Goal: Information Seeking & Learning: Learn about a topic

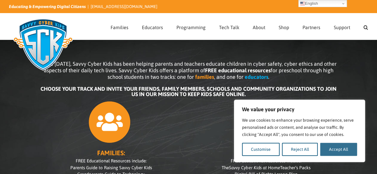
click at [346, 151] on button "Accept All" at bounding box center [338, 149] width 37 height 13
checkbox input "true"
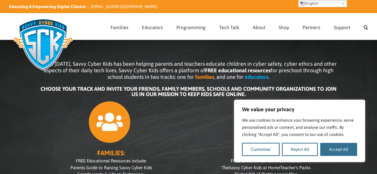
checkbox input "true"
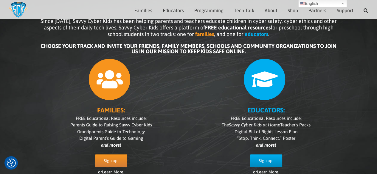
scroll to position [77, 0]
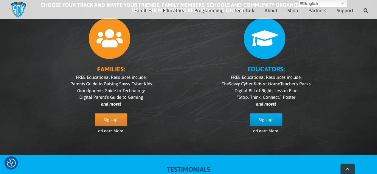
click at [110, 132] on link "Learn More" at bounding box center [112, 131] width 21 height 5
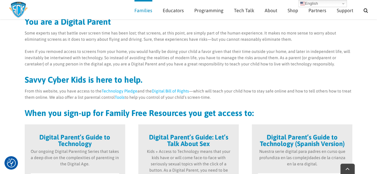
scroll to position [69, 0]
click at [160, 90] on link "Digital Bill of Rights" at bounding box center [170, 91] width 37 height 5
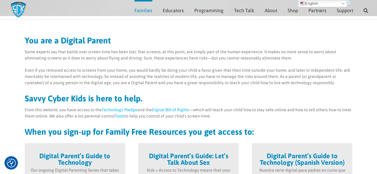
scroll to position [0, 0]
